Goal: Task Accomplishment & Management: Complete application form

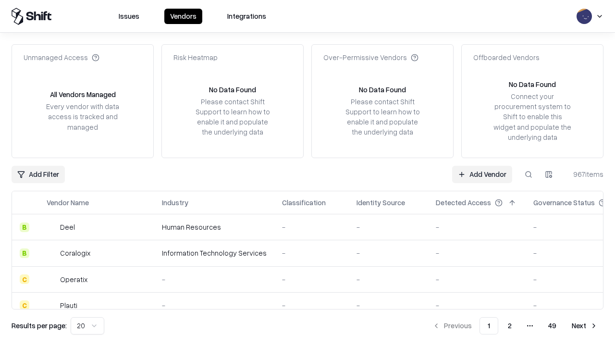
click at [482, 174] on link "Add Vendor" at bounding box center [482, 174] width 60 height 17
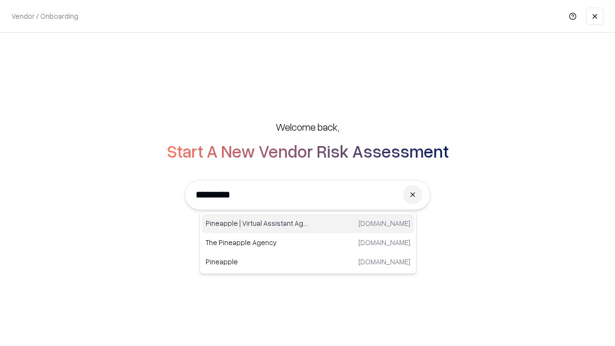
click at [308, 224] on div "Pineapple | Virtual Assistant Agency [DOMAIN_NAME]" at bounding box center [308, 223] width 212 height 19
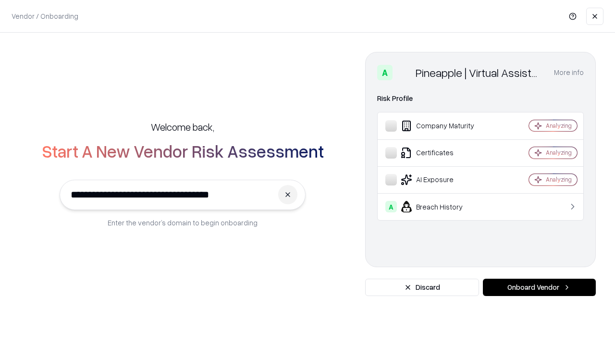
type input "**********"
click at [539, 287] on button "Onboard Vendor" at bounding box center [539, 287] width 113 height 17
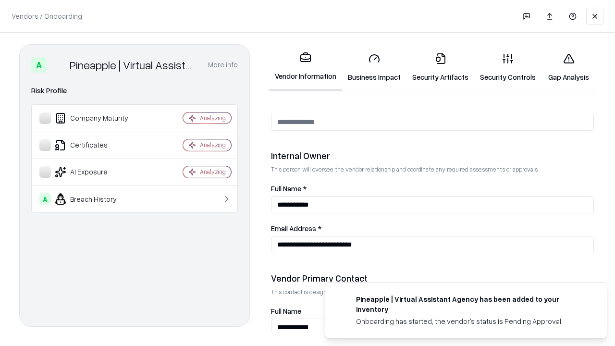
scroll to position [498, 0]
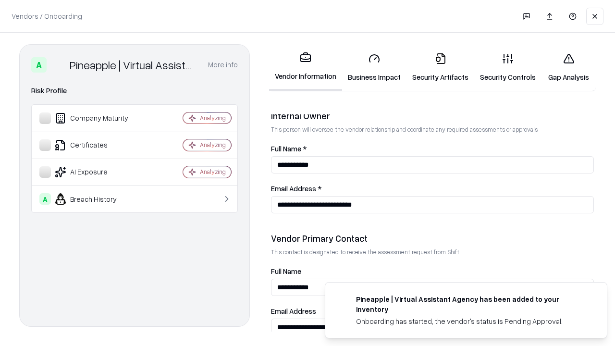
click at [440, 67] on link "Security Artifacts" at bounding box center [441, 67] width 68 height 45
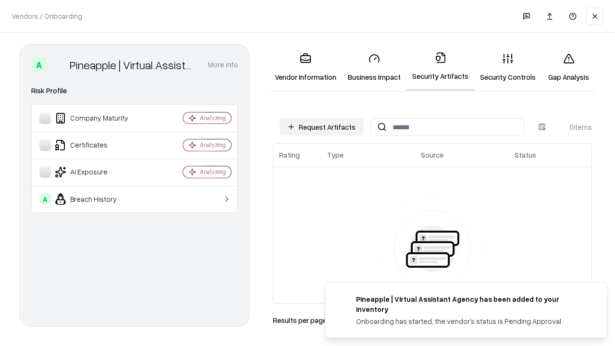
click at [322, 127] on button "Request Artifacts" at bounding box center [322, 126] width 84 height 17
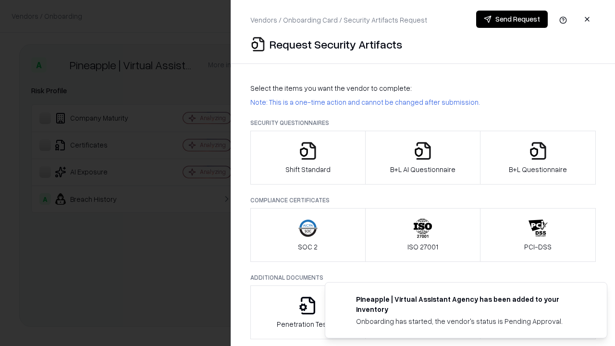
click at [538, 158] on icon "button" at bounding box center [538, 150] width 19 height 19
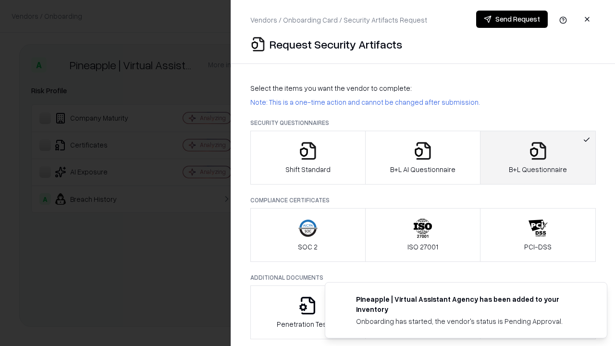
click at [423, 158] on icon "button" at bounding box center [422, 150] width 19 height 19
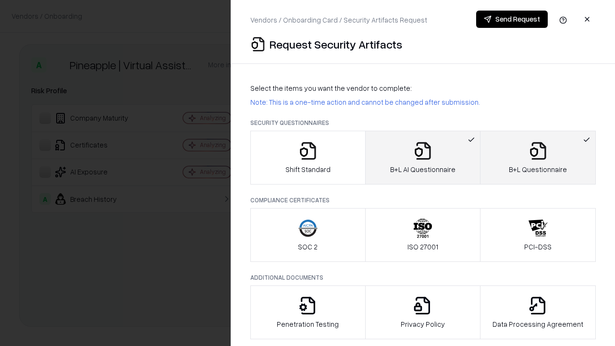
click at [512, 19] on button "Send Request" at bounding box center [512, 19] width 72 height 17
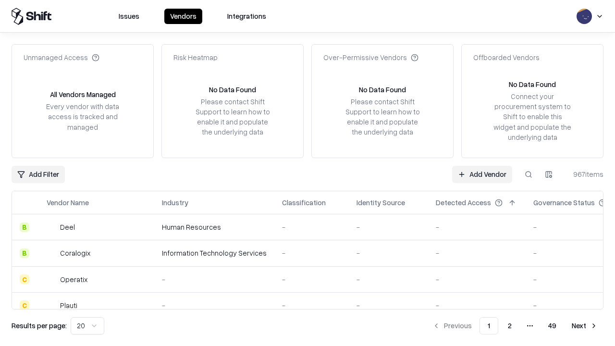
click at [529, 174] on button at bounding box center [528, 174] width 17 height 17
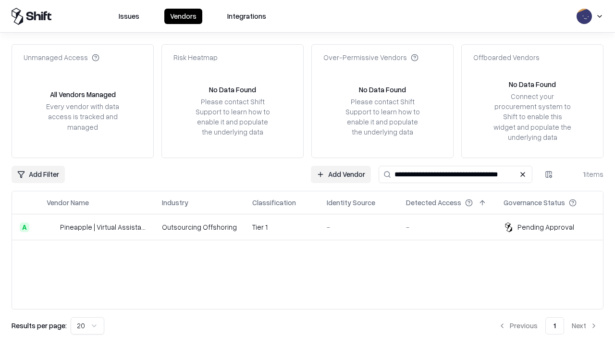
type input "**********"
click at [313, 227] on td "Tier 1" at bounding box center [282, 227] width 75 height 26
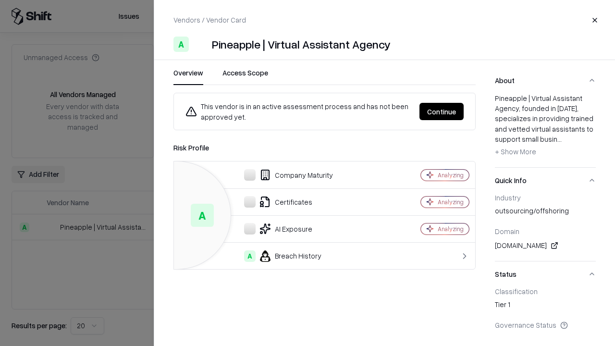
click at [442, 112] on button "Continue" at bounding box center [442, 111] width 44 height 17
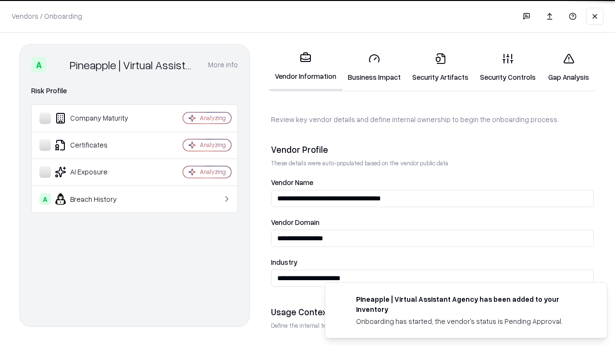
click at [440, 67] on link "Security Artifacts" at bounding box center [441, 67] width 68 height 45
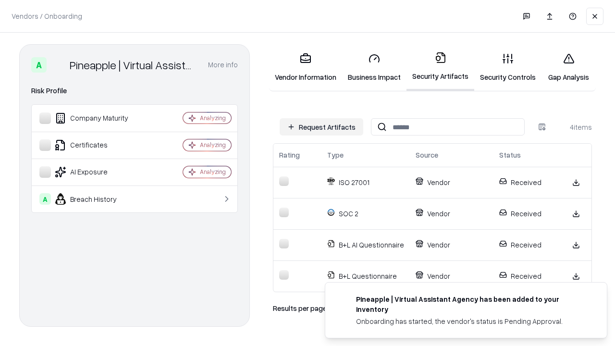
click at [569, 67] on link "Gap Analysis" at bounding box center [569, 67] width 54 height 45
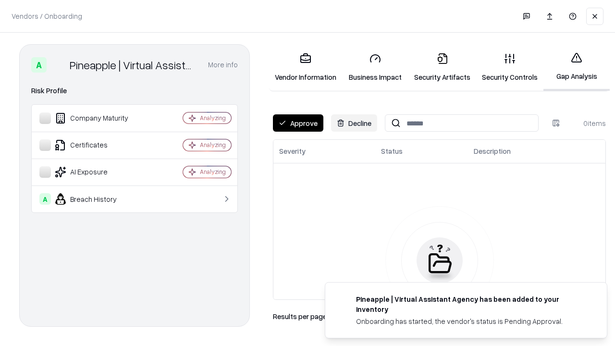
click at [298, 123] on button "Approve" at bounding box center [298, 122] width 50 height 17
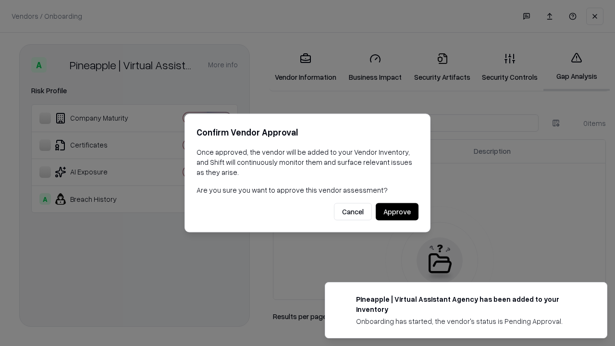
click at [397, 212] on button "Approve" at bounding box center [397, 211] width 43 height 17
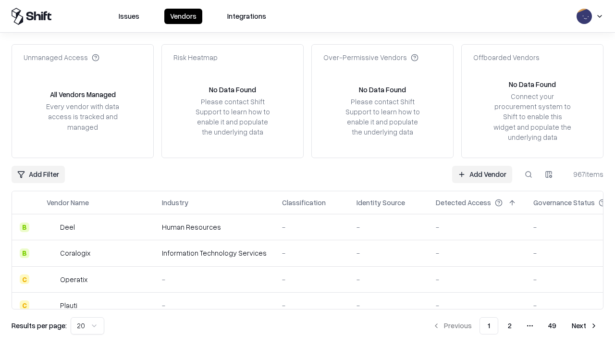
type input "**********"
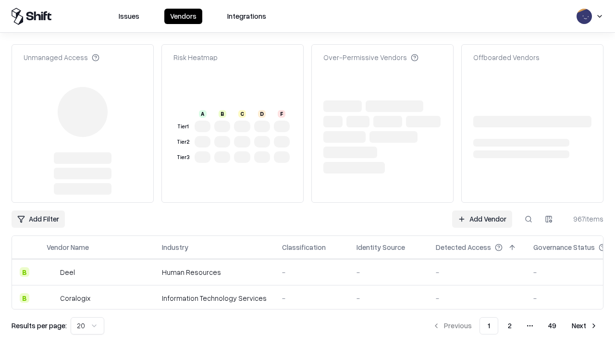
click at [482, 211] on link "Add Vendor" at bounding box center [482, 219] width 60 height 17
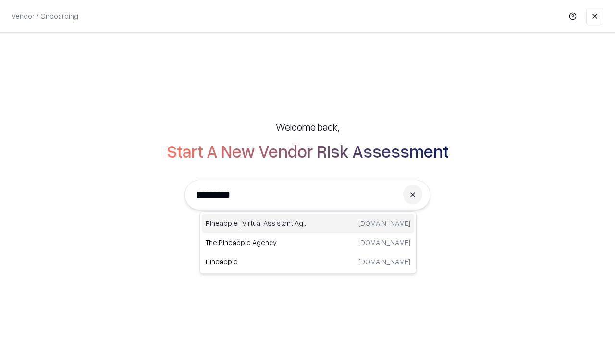
click at [308, 224] on div "Pineapple | Virtual Assistant Agency [DOMAIN_NAME]" at bounding box center [308, 223] width 212 height 19
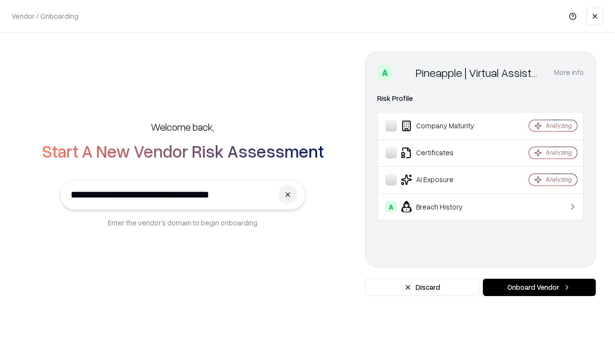
type input "**********"
click at [539, 287] on button "Onboard Vendor" at bounding box center [539, 287] width 113 height 17
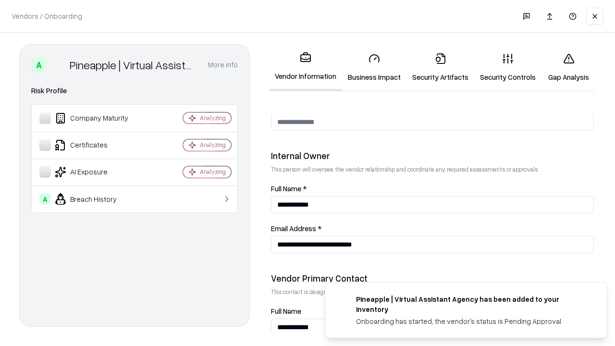
scroll to position [498, 0]
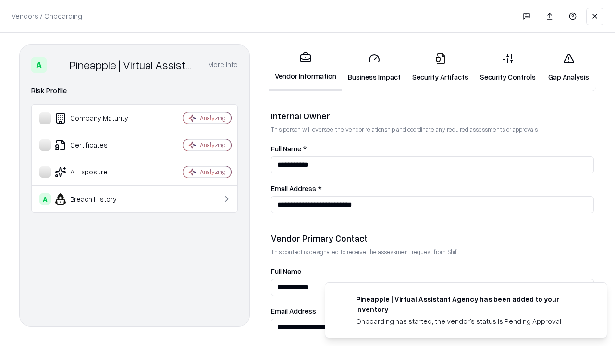
click at [569, 67] on link "Gap Analysis" at bounding box center [569, 67] width 54 height 45
